Goal: Task Accomplishment & Management: Complete application form

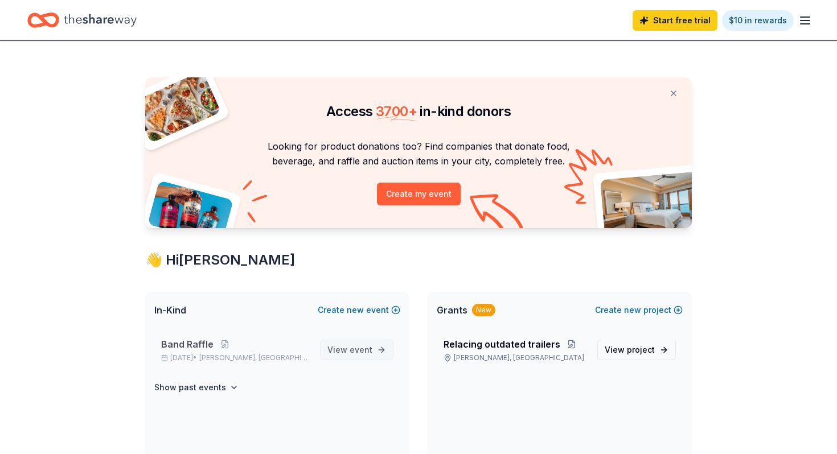
click at [364, 347] on span "event" at bounding box center [361, 350] width 23 height 10
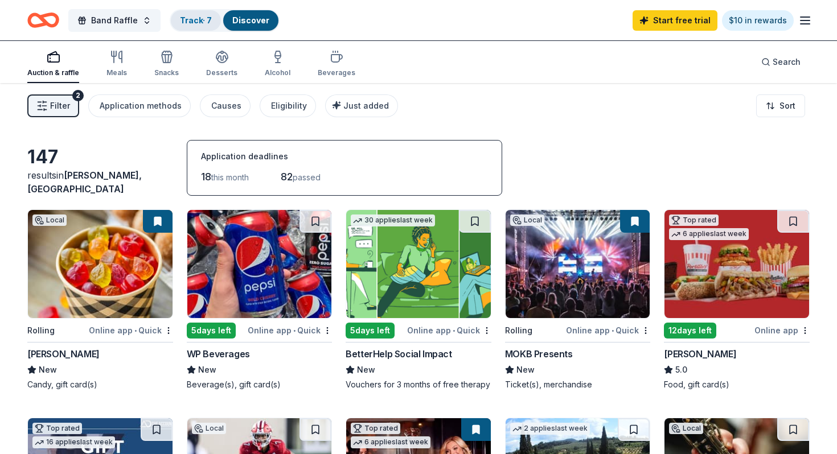
click at [192, 14] on div "Track · 7" at bounding box center [196, 20] width 50 height 21
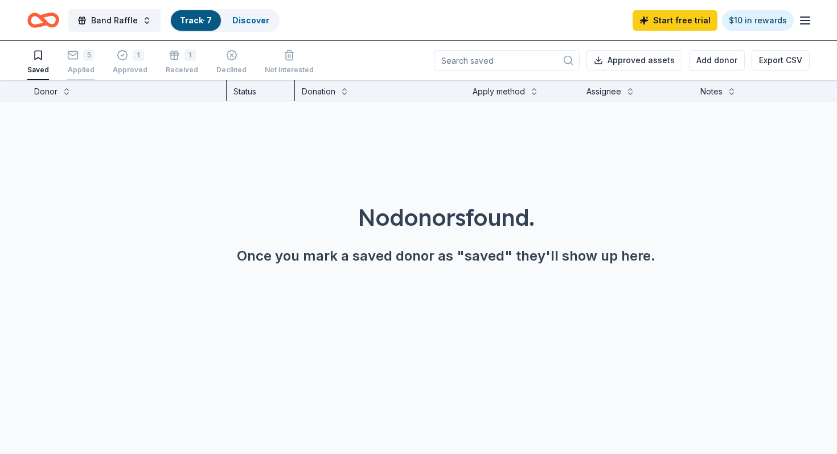
click at [83, 51] on div "5" at bounding box center [88, 55] width 11 height 11
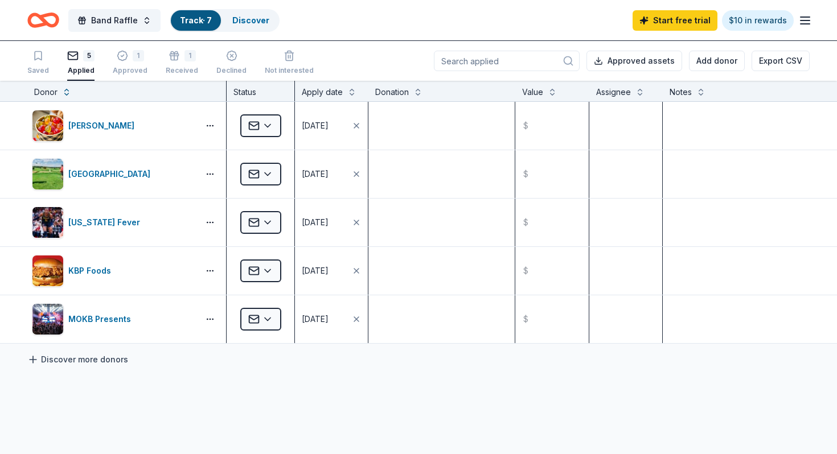
click at [70, 355] on link "Discover more donors" at bounding box center [77, 360] width 101 height 14
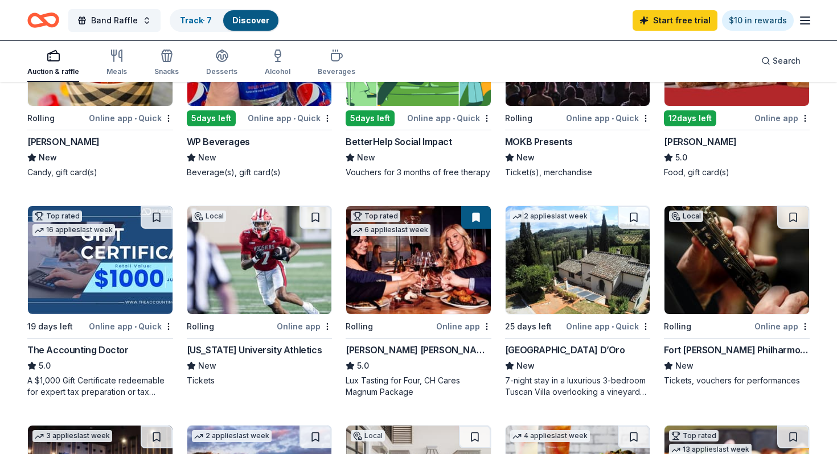
scroll to position [215, 0]
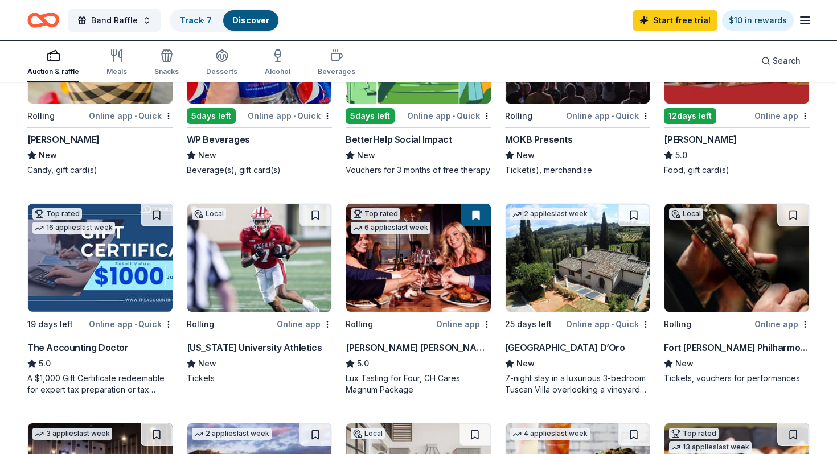
click at [294, 349] on div "Indiana University Athletics" at bounding box center [255, 348] width 136 height 14
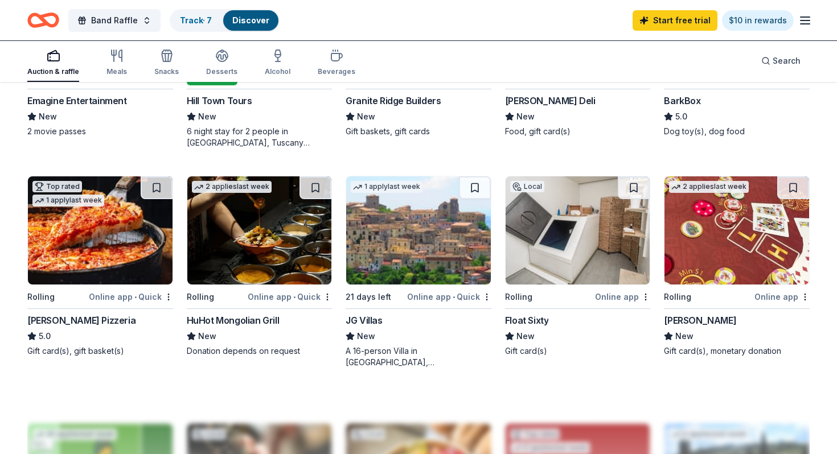
scroll to position [684, 0]
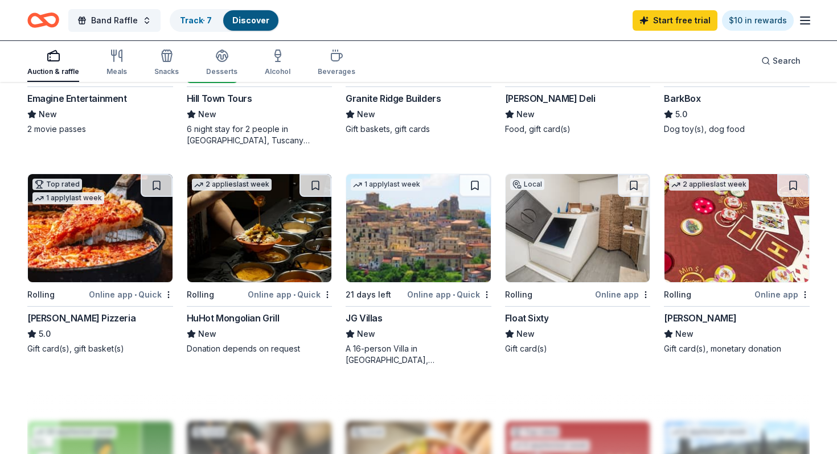
click at [74, 318] on div "Lou Malnati's Pizzeria" at bounding box center [81, 319] width 108 height 14
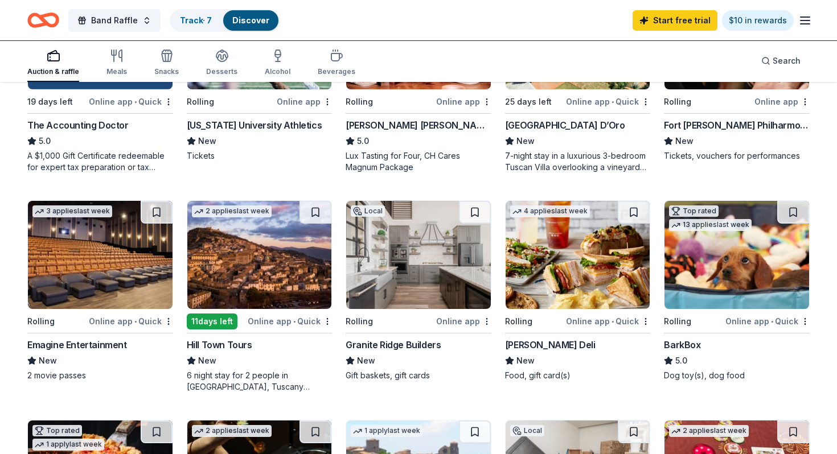
scroll to position [438, 0]
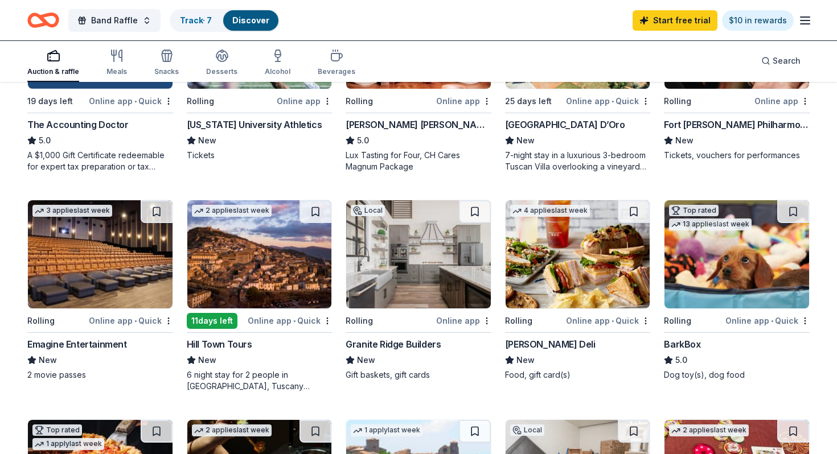
click at [97, 341] on div "Emagine Entertainment" at bounding box center [77, 345] width 100 height 14
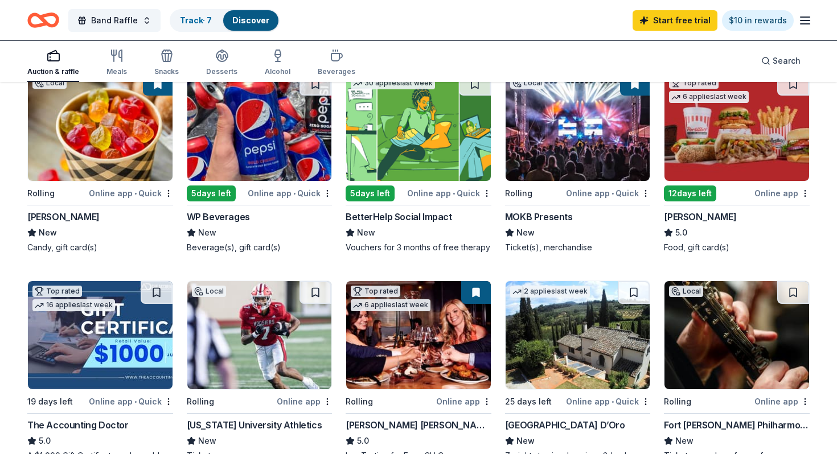
scroll to position [0, 0]
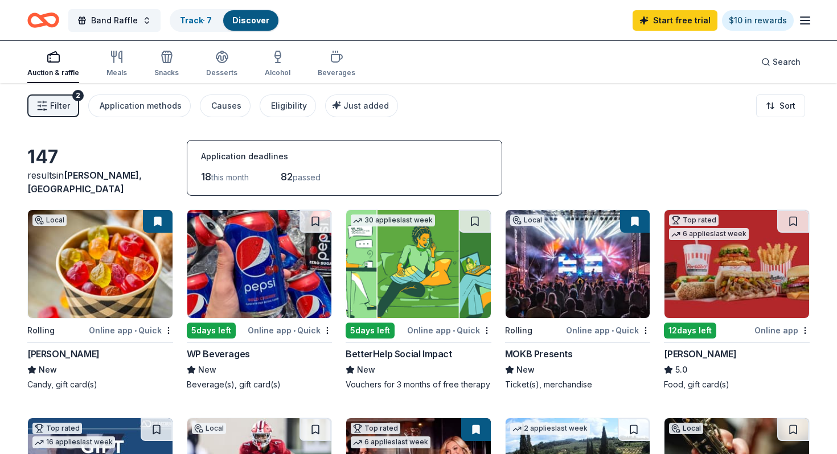
click at [691, 351] on div "Portillo's" at bounding box center [700, 354] width 72 height 14
click at [197, 17] on link "Track · 8" at bounding box center [196, 20] width 32 height 10
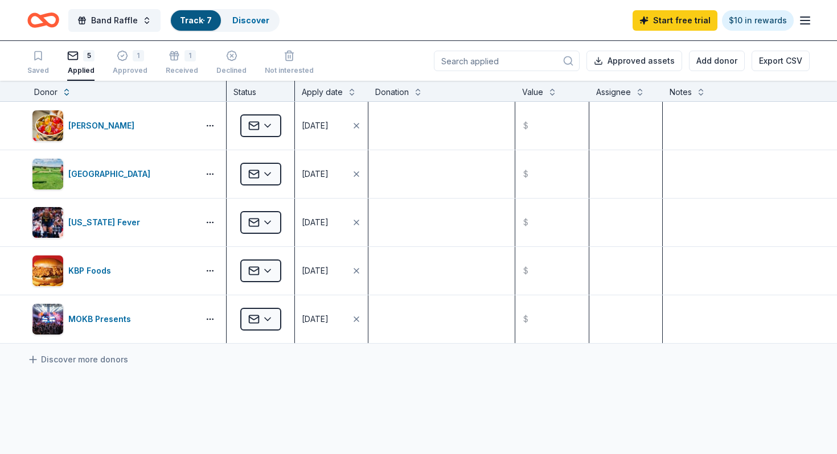
scroll to position [1, 0]
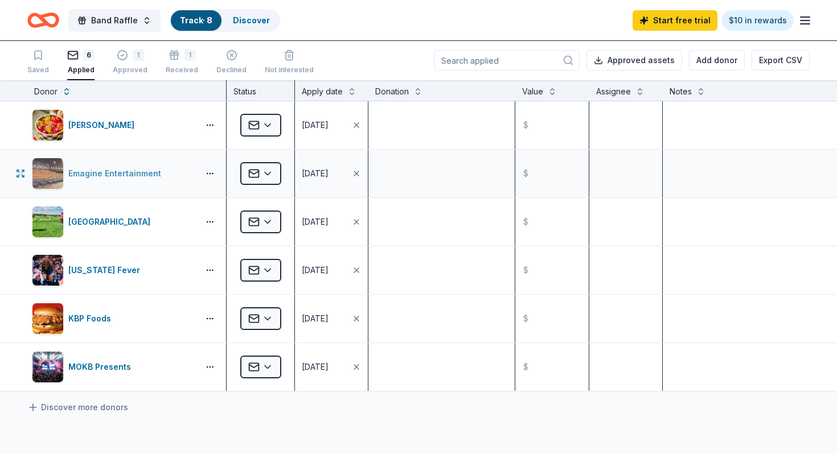
click at [119, 170] on div "Emagine Entertainment" at bounding box center [116, 174] width 97 height 14
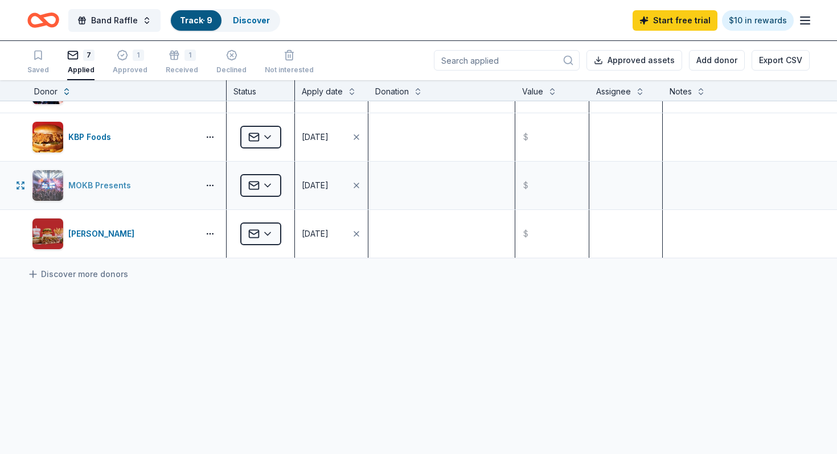
scroll to position [200, 0]
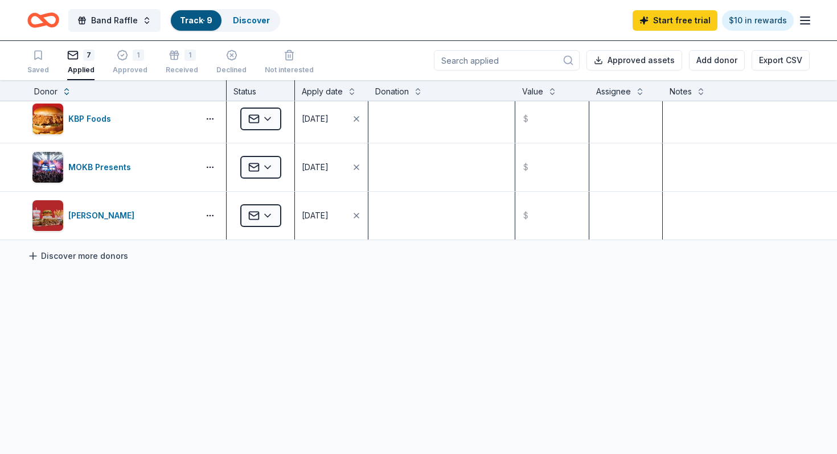
click at [110, 259] on link "Discover more donors" at bounding box center [77, 256] width 101 height 14
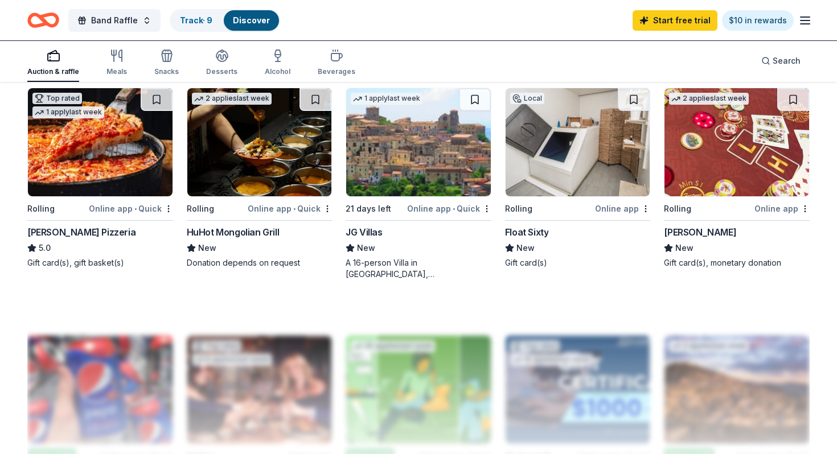
scroll to position [772, 0]
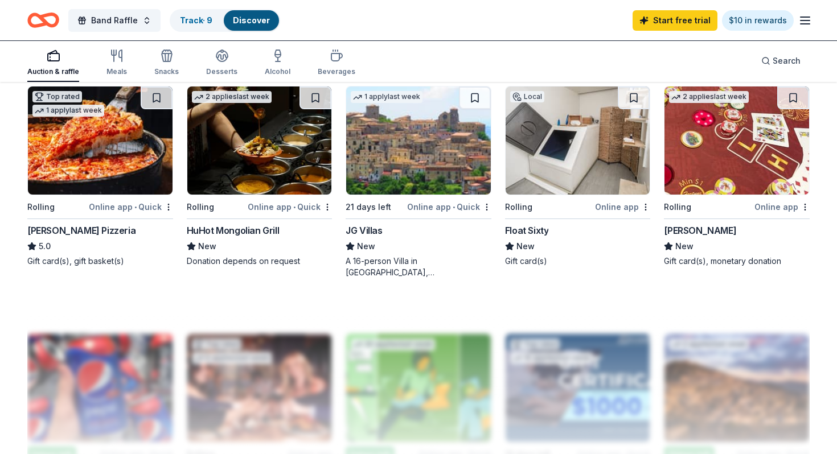
click at [256, 175] on img at bounding box center [259, 141] width 145 height 108
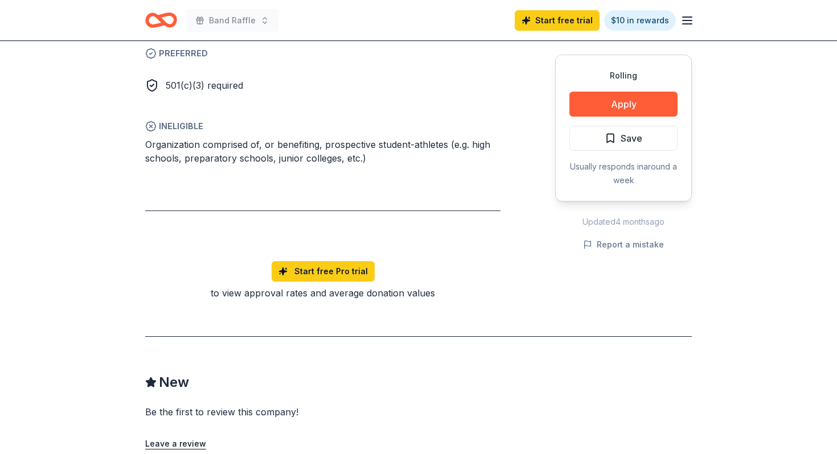
scroll to position [760, 0]
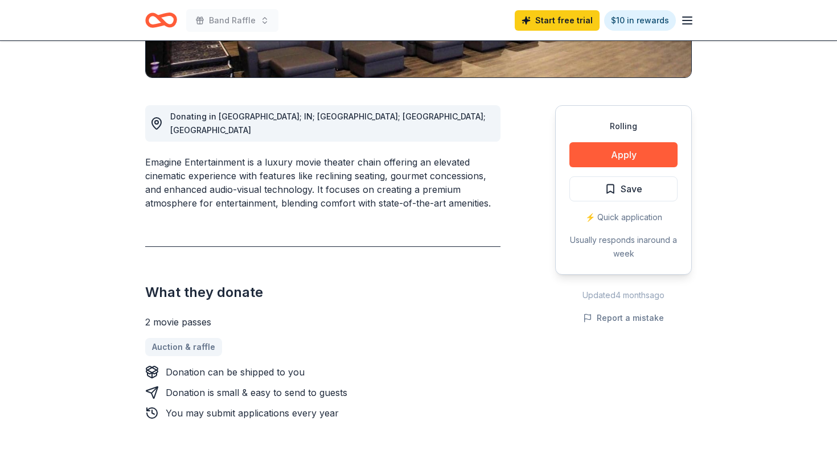
scroll to position [219, 0]
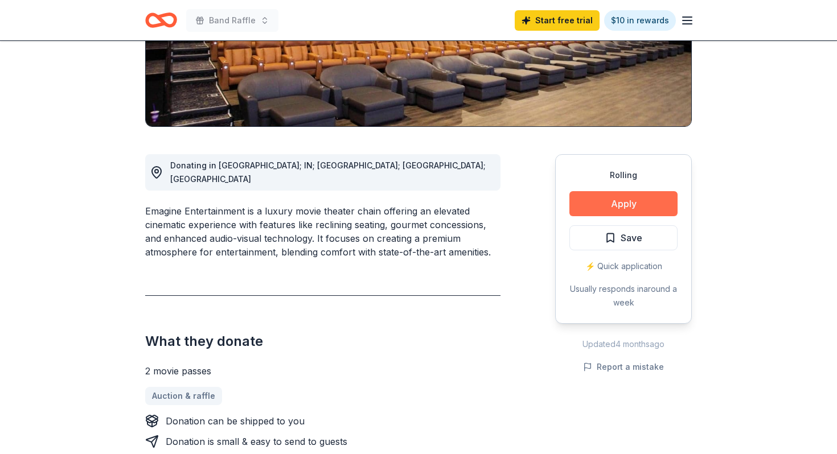
click at [613, 200] on button "Apply" at bounding box center [623, 203] width 108 height 25
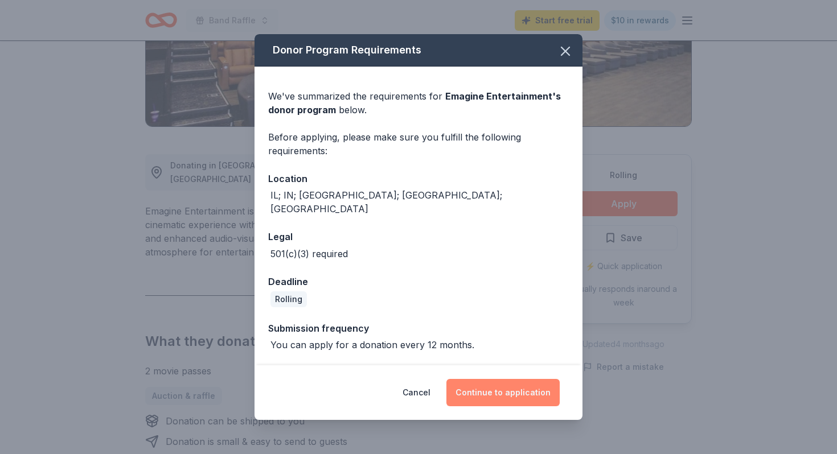
click at [506, 381] on button "Continue to application" at bounding box center [502, 392] width 113 height 27
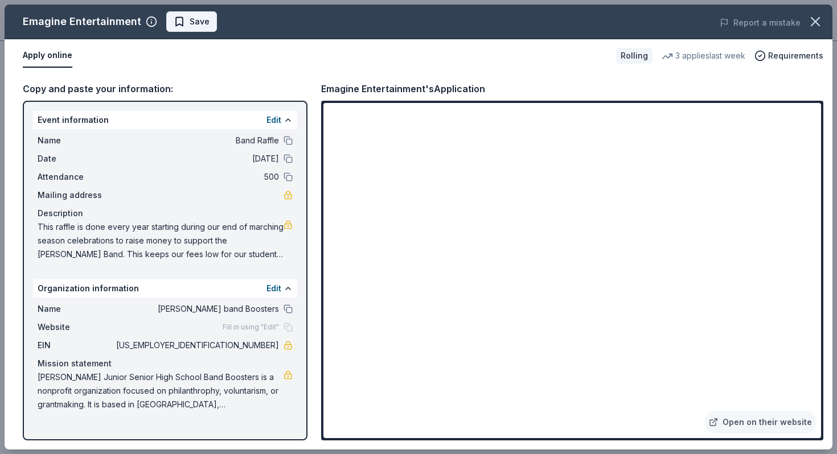
click at [179, 24] on span "Save" at bounding box center [192, 22] width 36 height 14
click at [218, 19] on body "Band Raffle Start free trial $10 in rewards Rolling Share Emagine Entertainment…" at bounding box center [418, 8] width 837 height 454
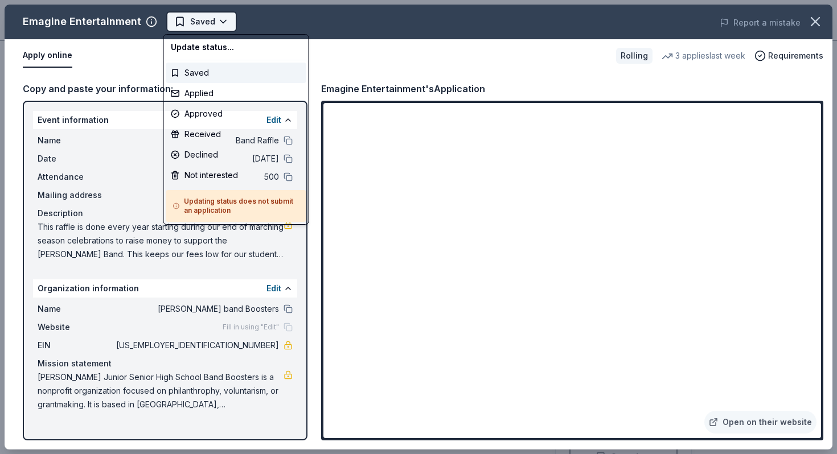
scroll to position [0, 0]
click at [203, 92] on div "Applied" at bounding box center [236, 93] width 140 height 21
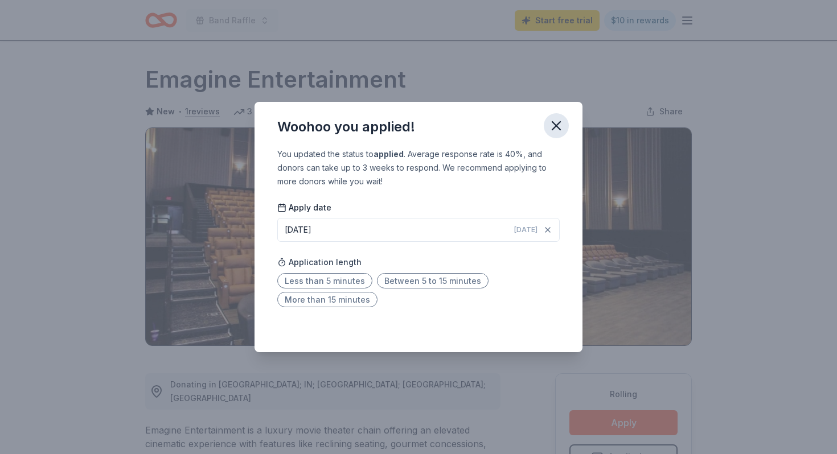
click at [557, 125] on icon "button" at bounding box center [556, 126] width 8 height 8
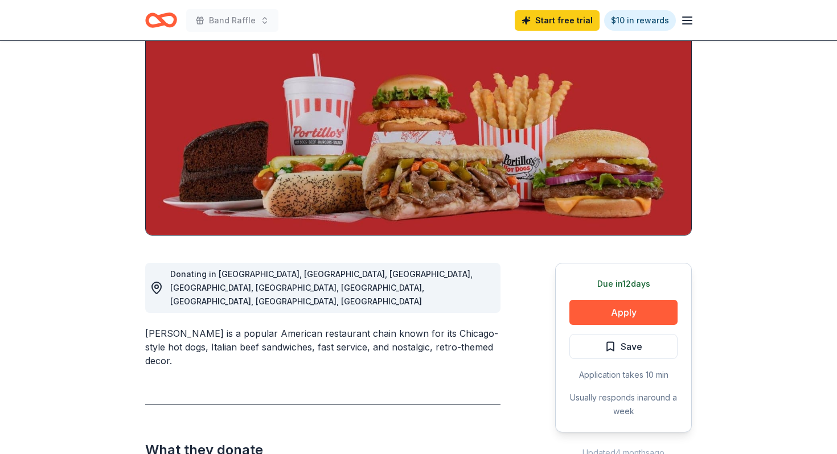
scroll to position [108, 0]
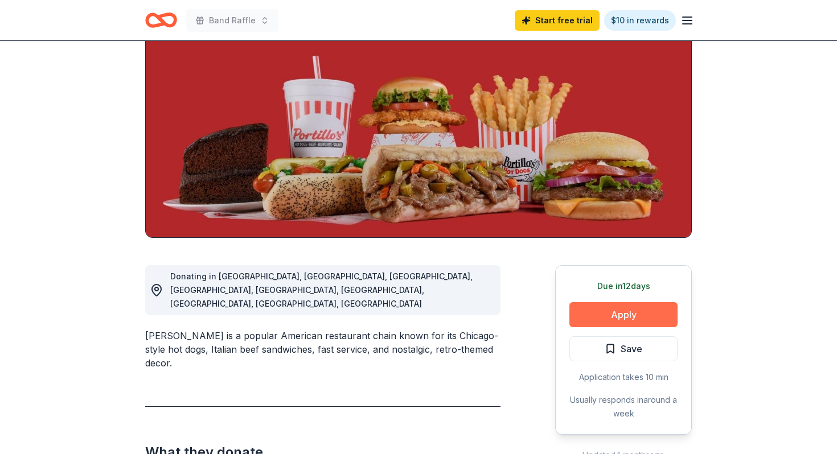
click at [616, 318] on button "Apply" at bounding box center [623, 314] width 108 height 25
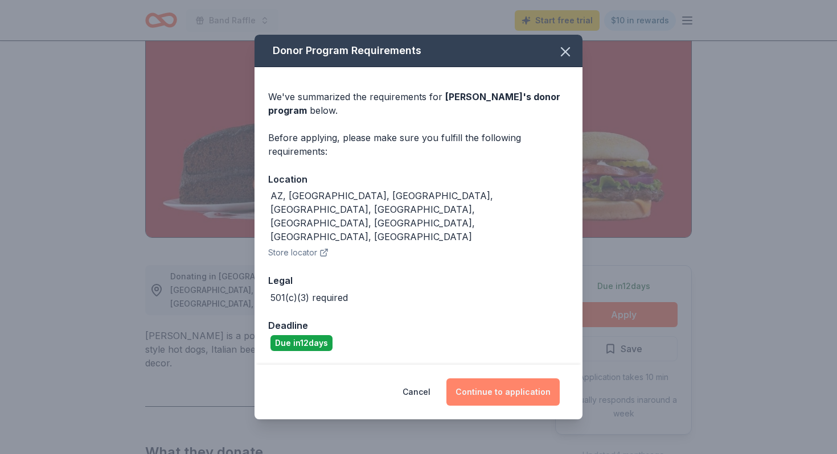
click at [499, 379] on button "Continue to application" at bounding box center [502, 392] width 113 height 27
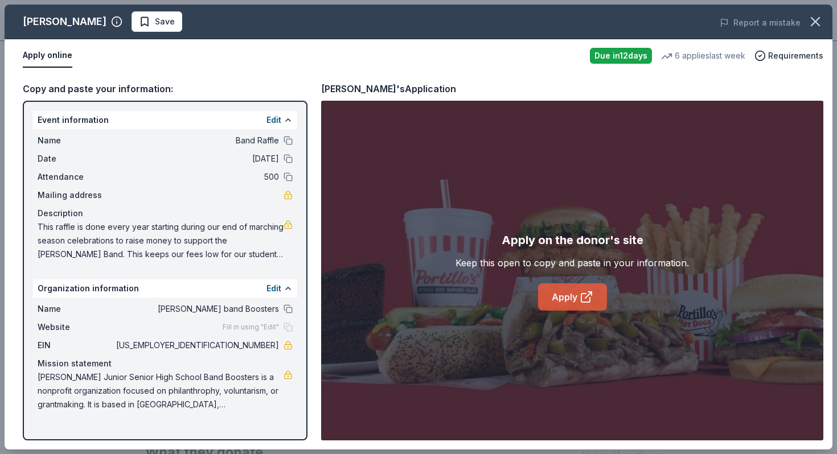
click at [569, 297] on link "Apply" at bounding box center [572, 297] width 69 height 27
click at [139, 17] on span "Save" at bounding box center [157, 22] width 36 height 14
click at [103, 17] on html "Band Raffle Start free trial $10 in rewards Due [DATE] Share [PERSON_NAME] 5.0 …" at bounding box center [418, 119] width 837 height 454
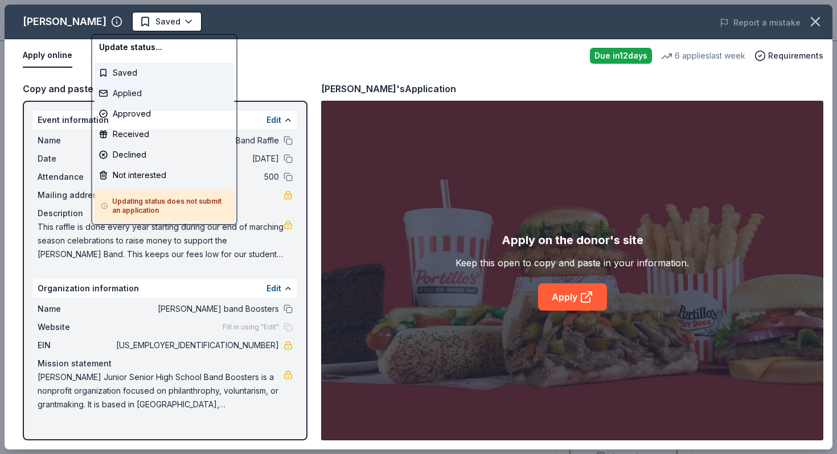
click at [126, 91] on div "Applied" at bounding box center [165, 93] width 140 height 21
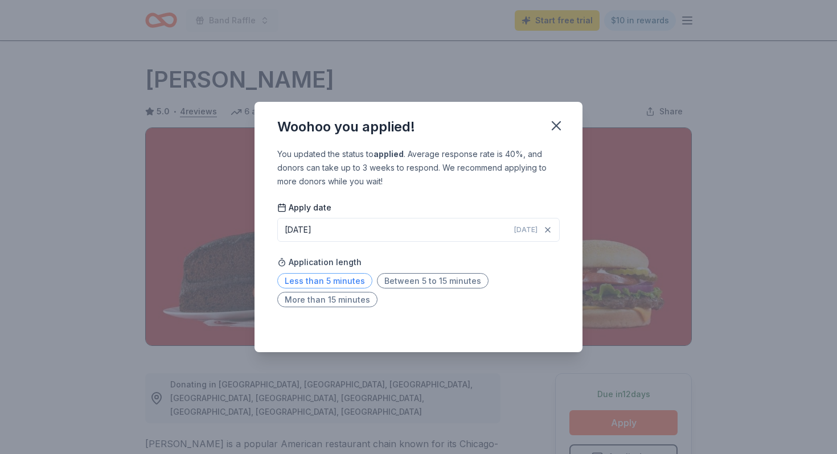
click at [342, 280] on span "Less than 5 minutes" at bounding box center [324, 280] width 95 height 15
click at [547, 125] on button "button" at bounding box center [556, 125] width 25 height 25
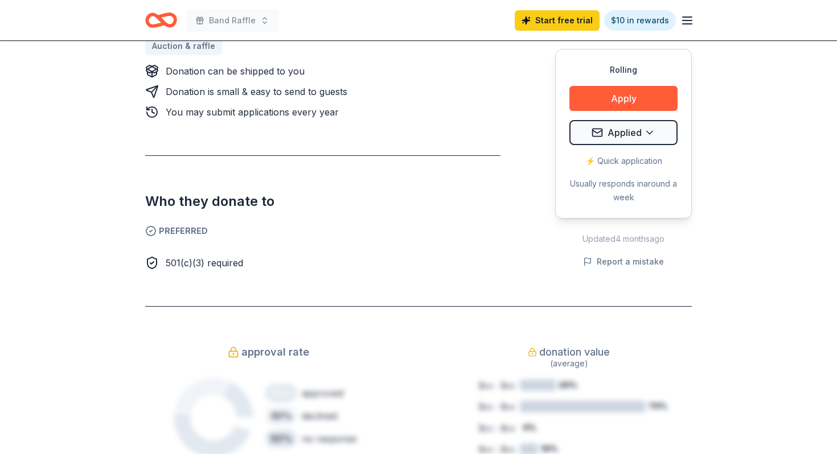
scroll to position [571, 0]
